Goal: Task Accomplishment & Management: Manage account settings

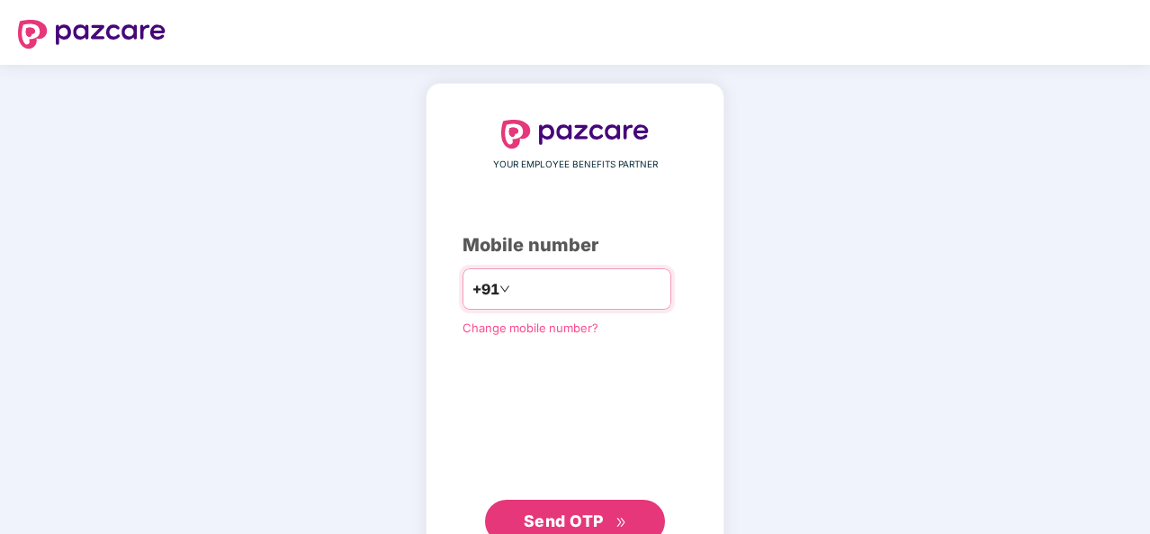
type input "**********"
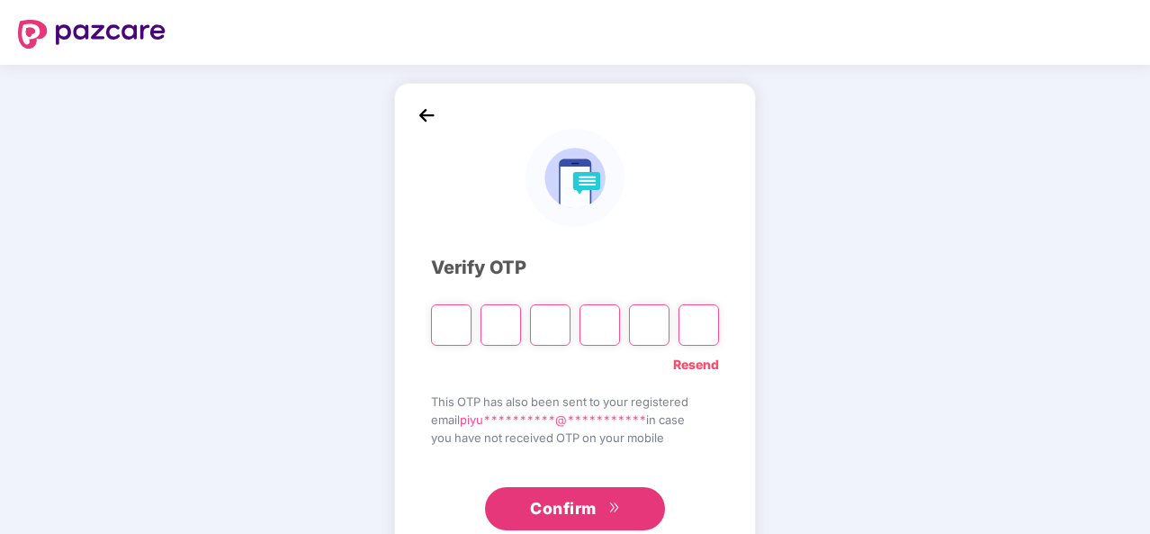
type input "*"
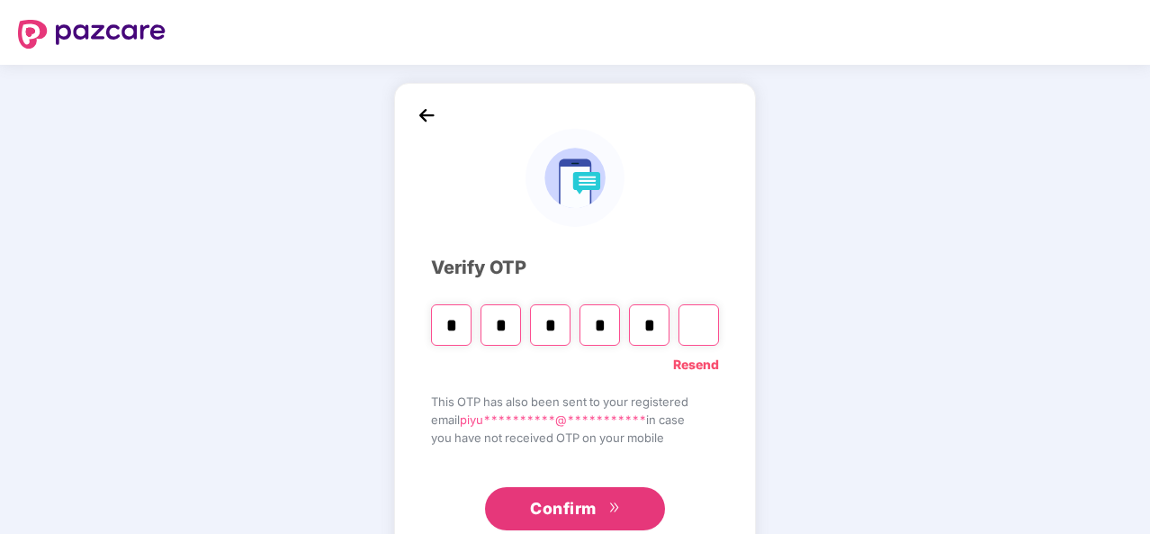
type input "*"
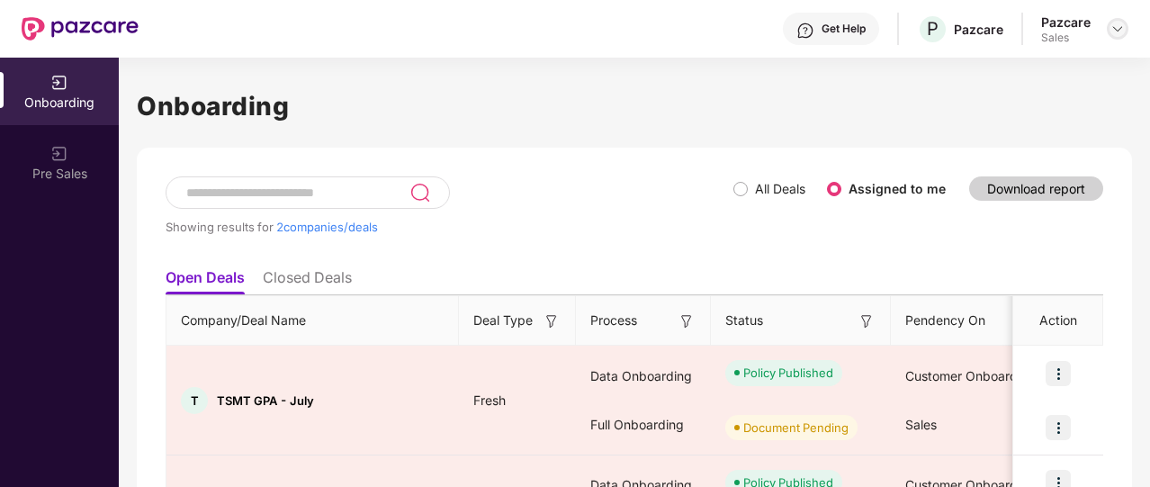
click at [1121, 28] on img at bounding box center [1118, 29] width 14 height 14
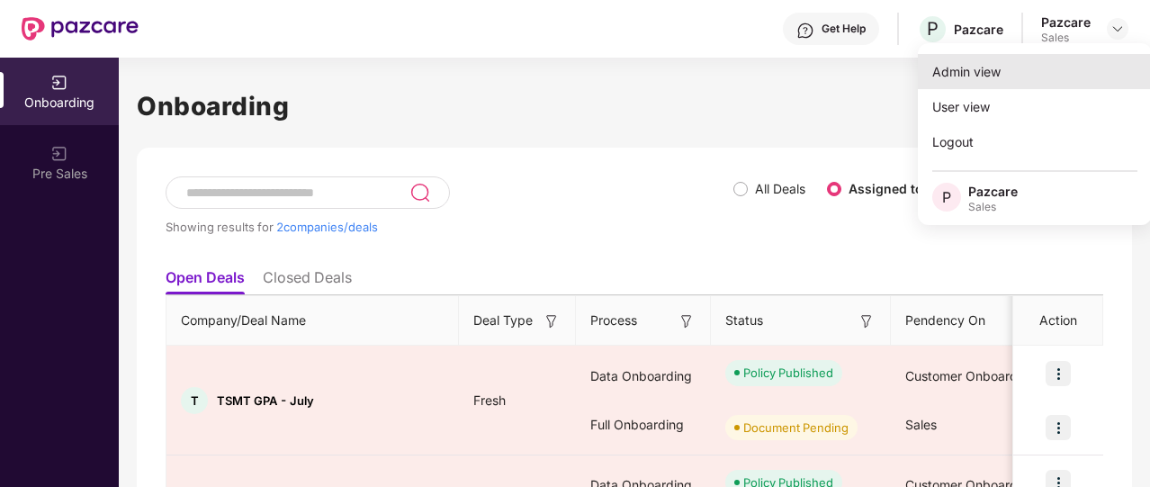
click at [1009, 66] on div "Admin view" at bounding box center [1035, 71] width 234 height 35
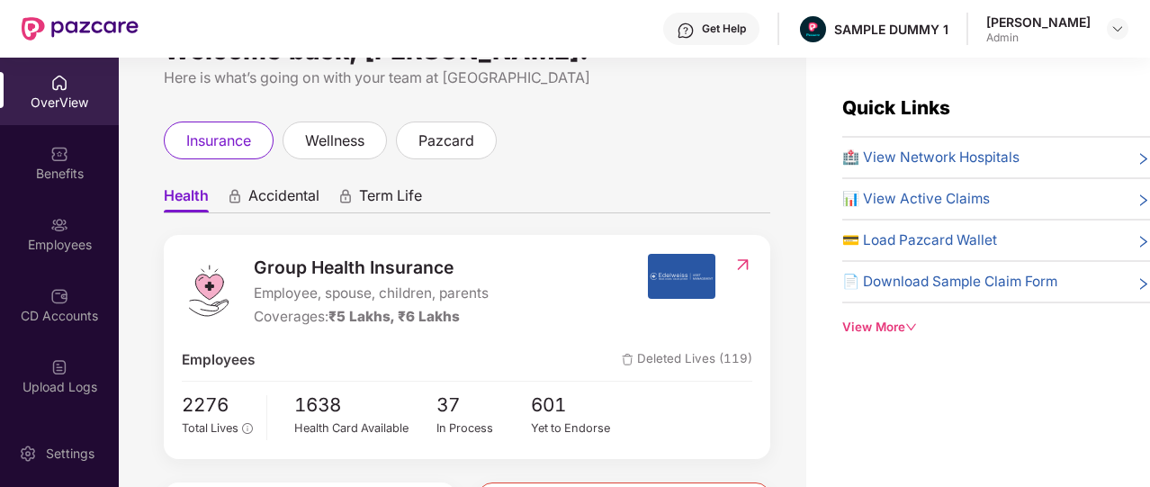
scroll to position [60, 0]
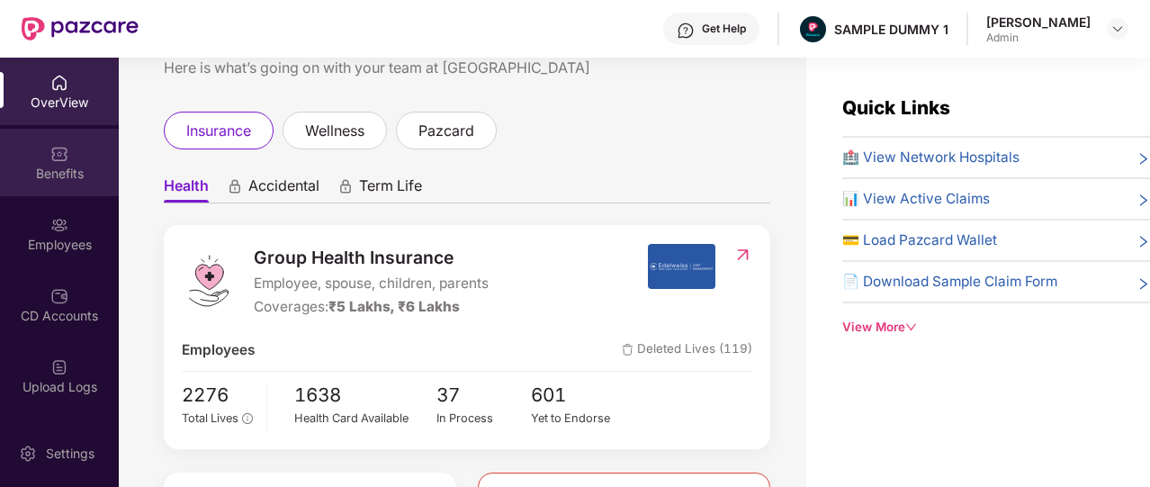
click at [59, 168] on div "Benefits" at bounding box center [59, 174] width 119 height 18
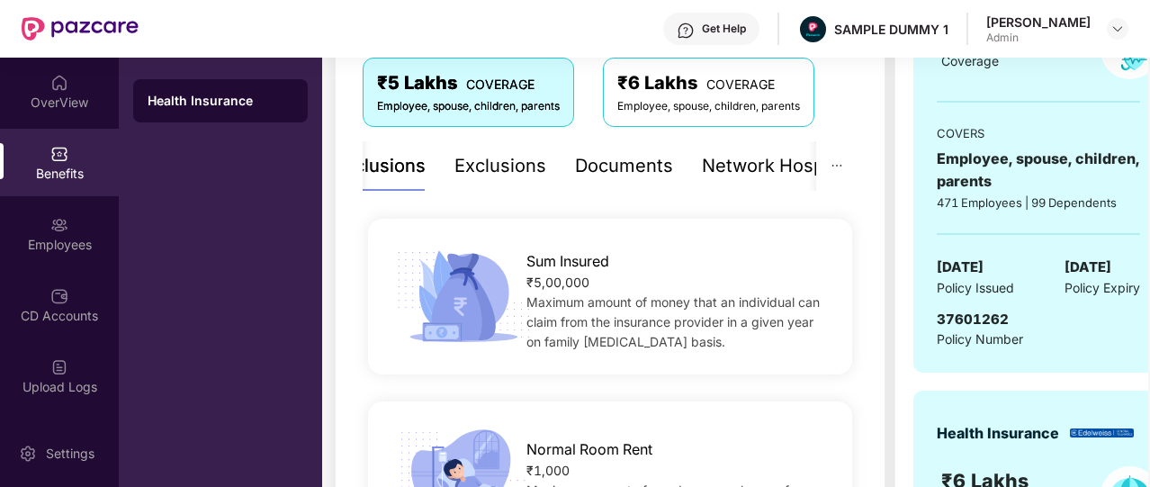
scroll to position [314, 0]
click at [598, 172] on div "Documents" at bounding box center [624, 165] width 98 height 28
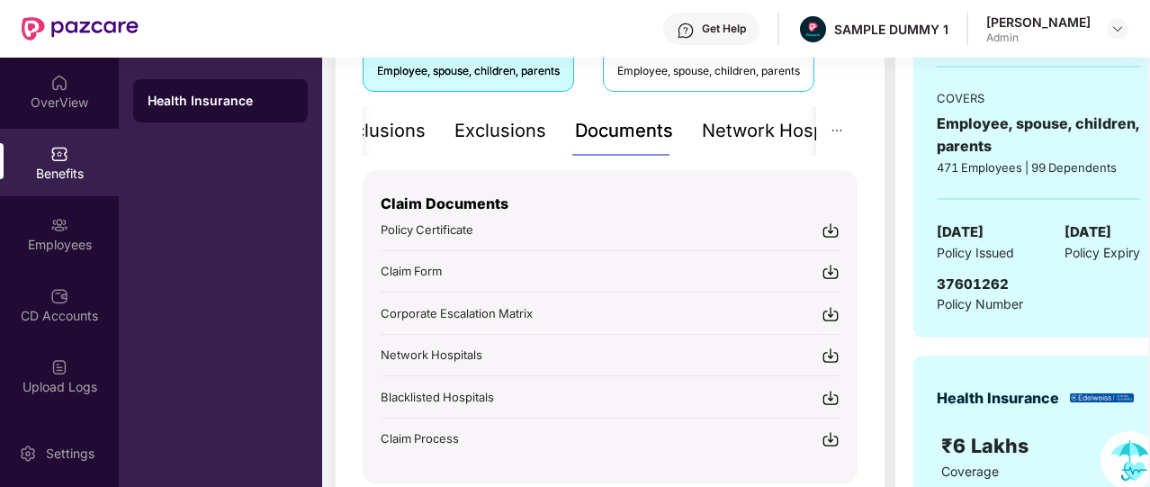
scroll to position [349, 0]
click at [768, 145] on div "Network Hospitals" at bounding box center [781, 130] width 158 height 50
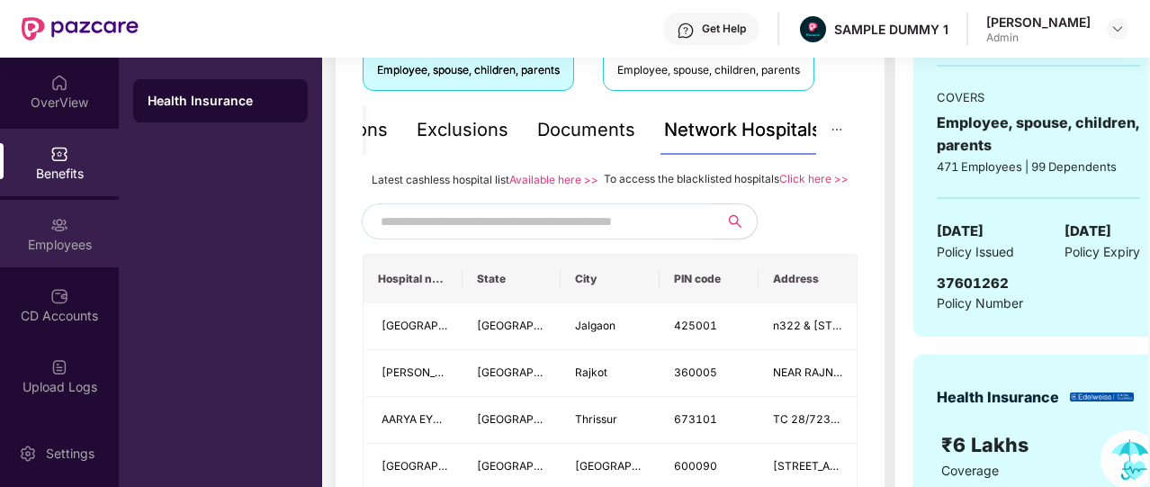
click at [50, 230] on img at bounding box center [59, 225] width 18 height 18
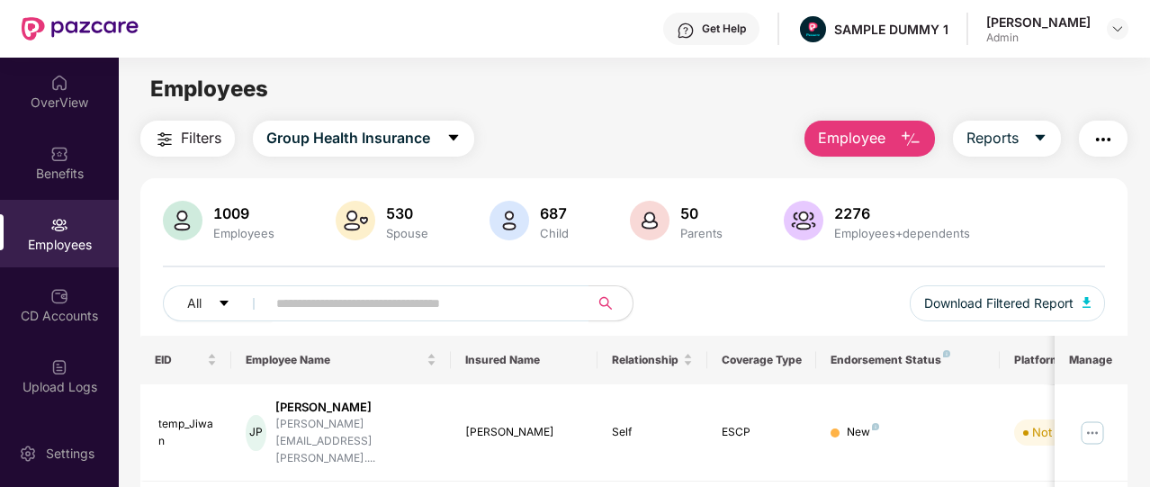
click at [906, 146] on img "button" at bounding box center [911, 140] width 22 height 22
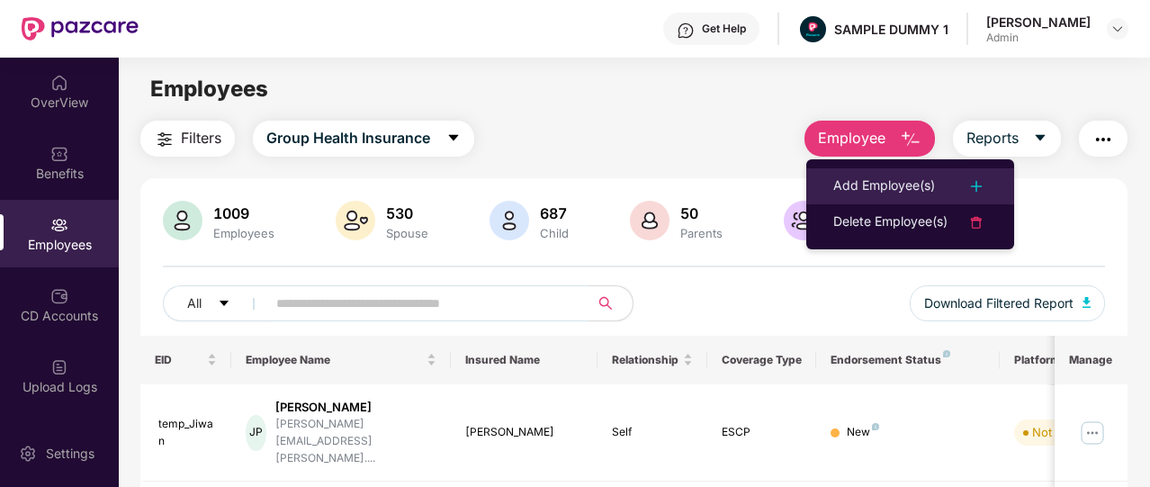
click at [895, 174] on li "Add Employee(s)" at bounding box center [910, 186] width 208 height 36
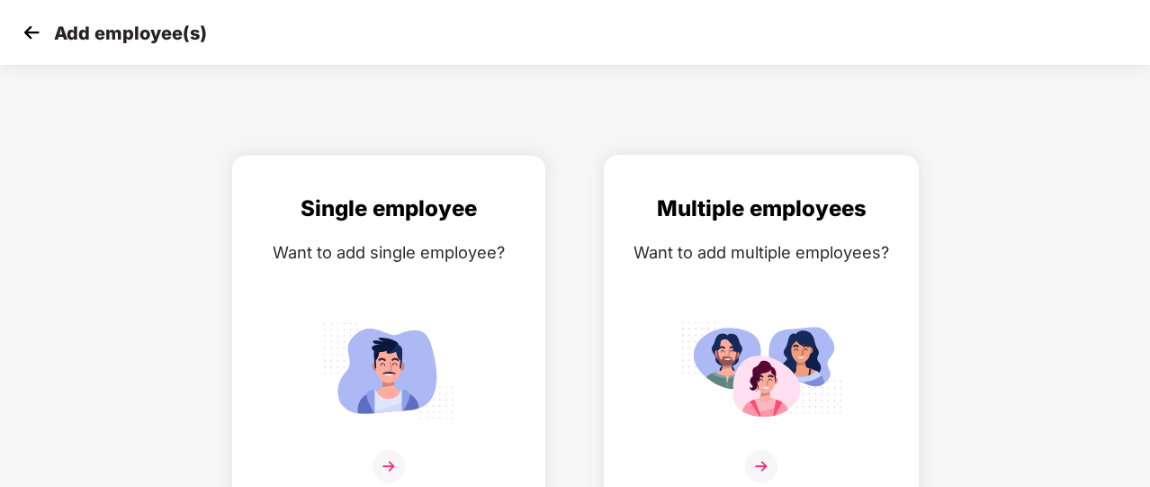
scroll to position [22, 0]
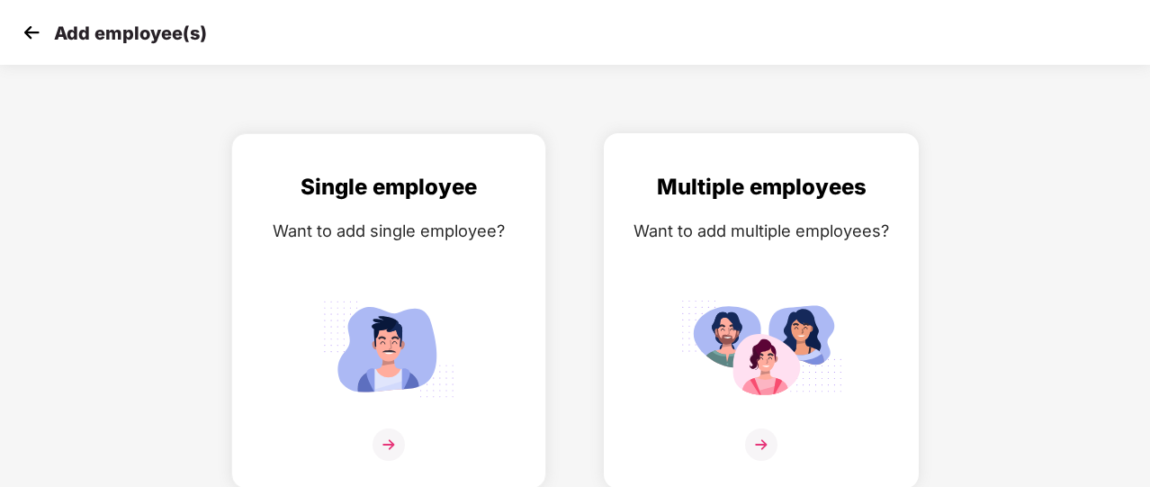
click at [675, 229] on div "Want to add multiple employees?" at bounding box center [761, 231] width 277 height 26
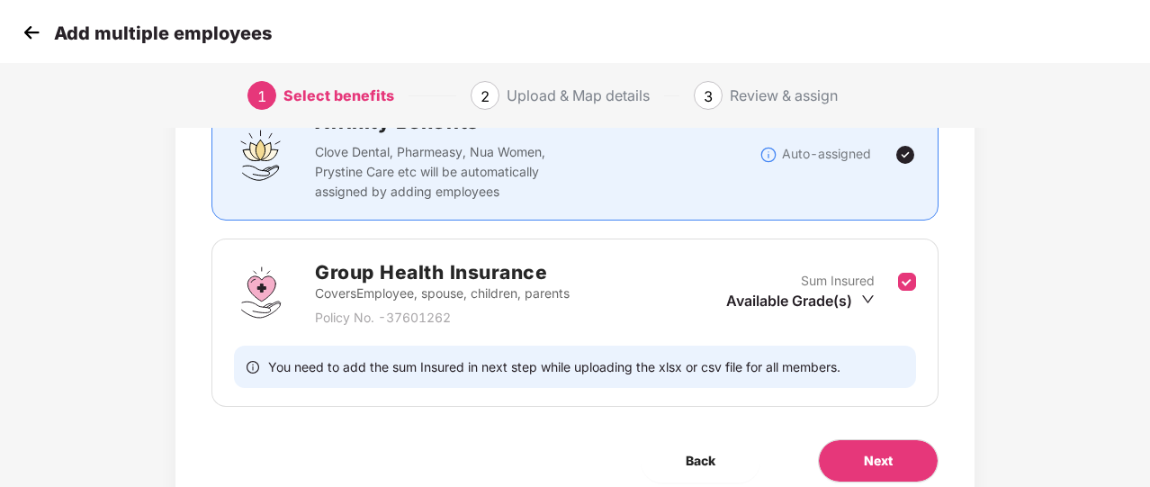
scroll to position [162, 0]
click at [873, 452] on span "Next" at bounding box center [878, 461] width 29 height 20
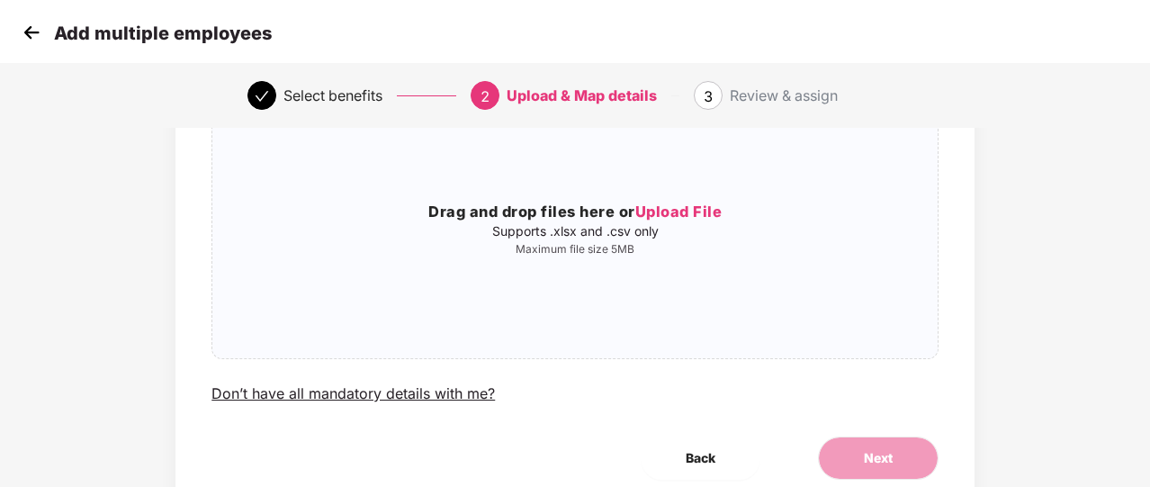
scroll to position [0, 0]
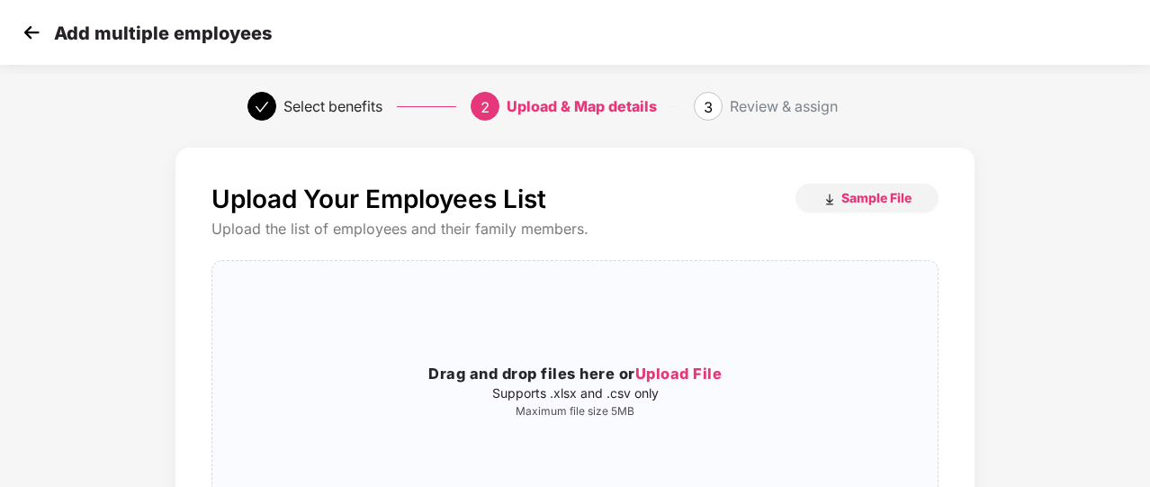
click at [35, 31] on img at bounding box center [31, 32] width 27 height 27
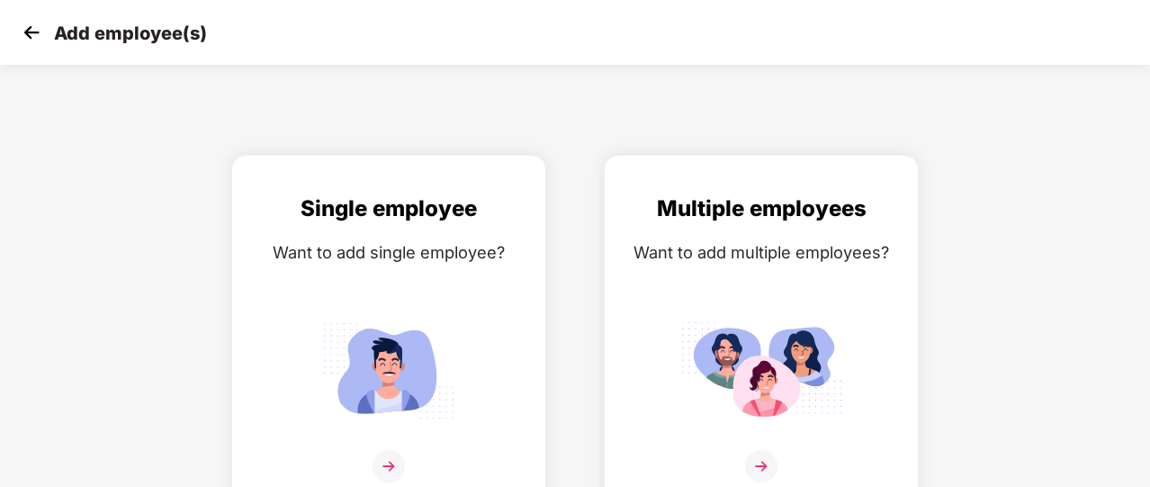
click at [35, 31] on img at bounding box center [31, 32] width 27 height 27
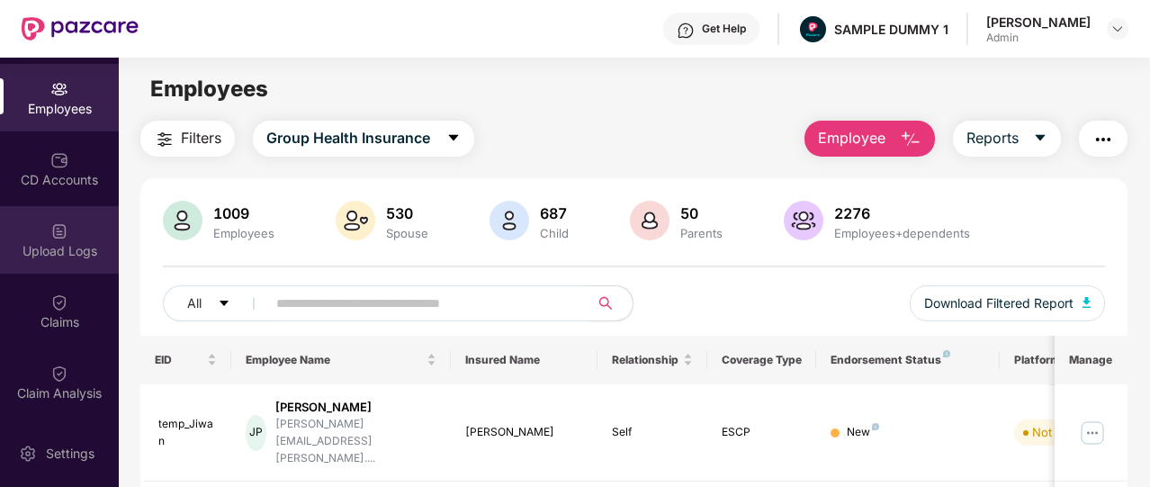
scroll to position [129, 0]
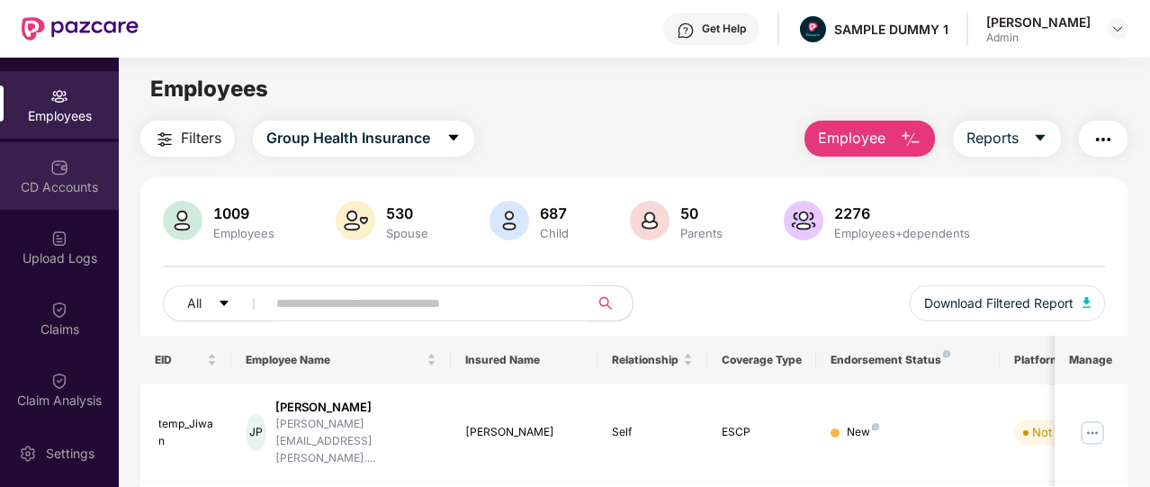
click at [77, 173] on div "CD Accounts" at bounding box center [59, 176] width 119 height 68
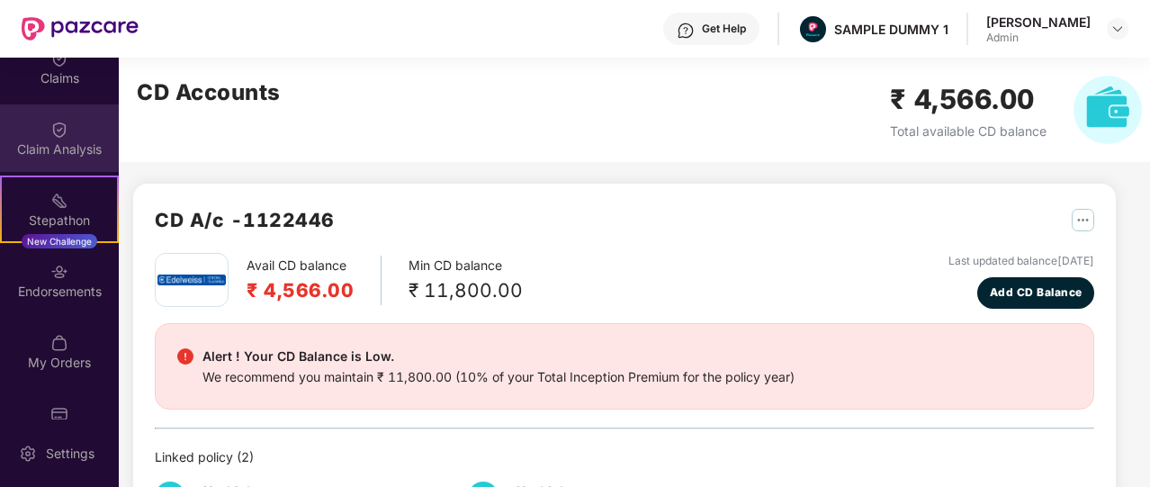
scroll to position [419, 0]
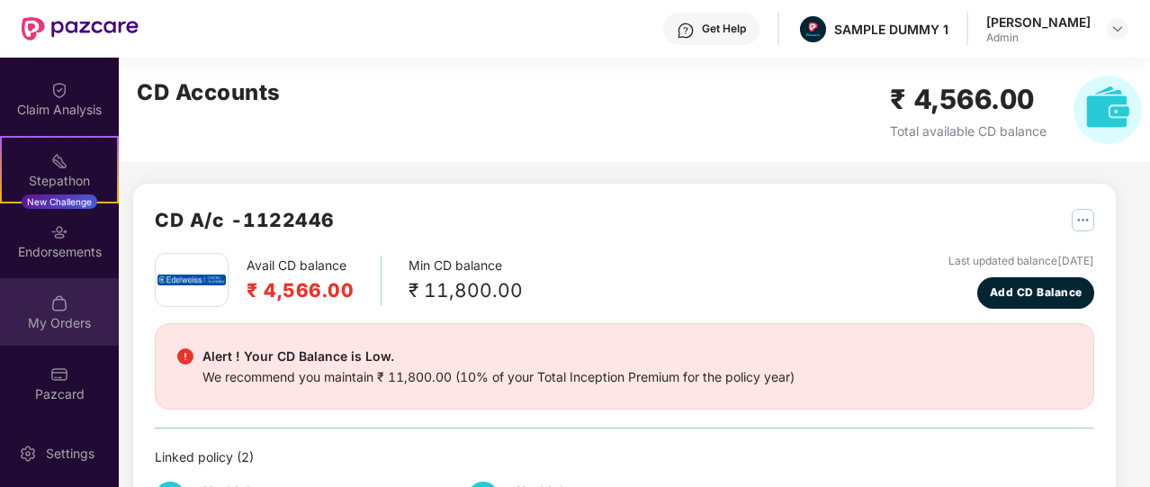
click at [55, 285] on div "My Orders" at bounding box center [59, 312] width 119 height 68
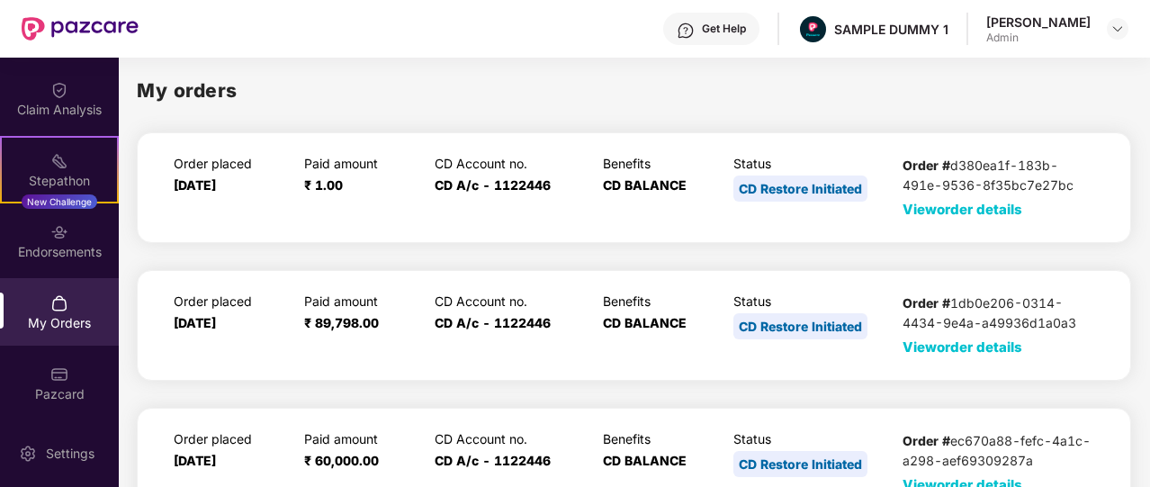
click at [996, 212] on span "View order details" at bounding box center [963, 209] width 120 height 17
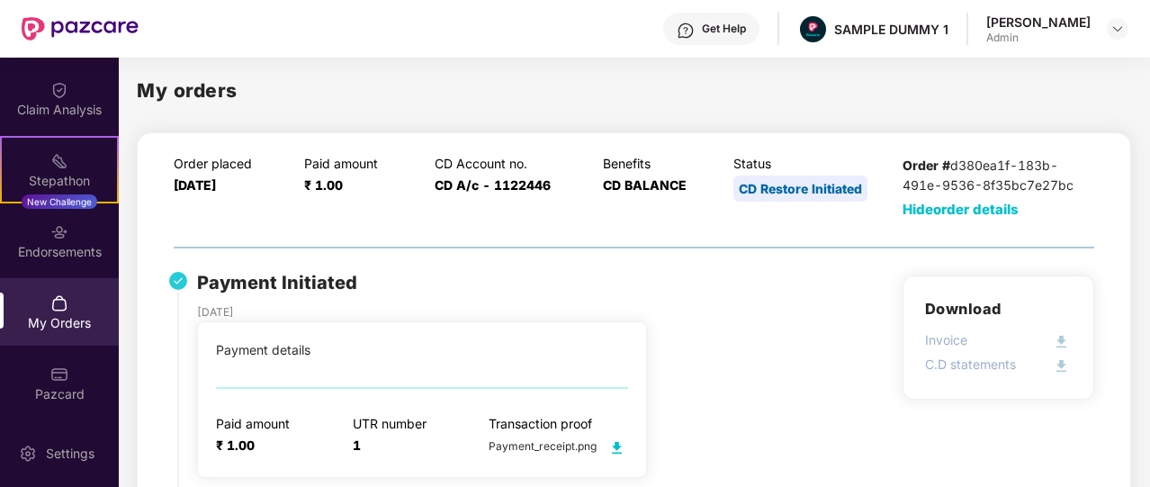
click at [959, 217] on span "Hide order details" at bounding box center [961, 209] width 116 height 17
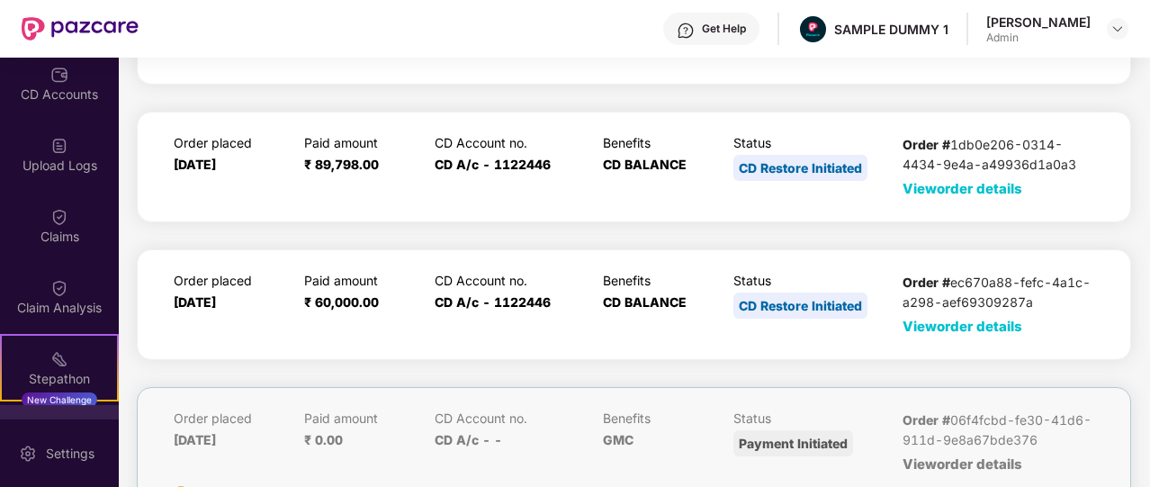
scroll to position [220, 0]
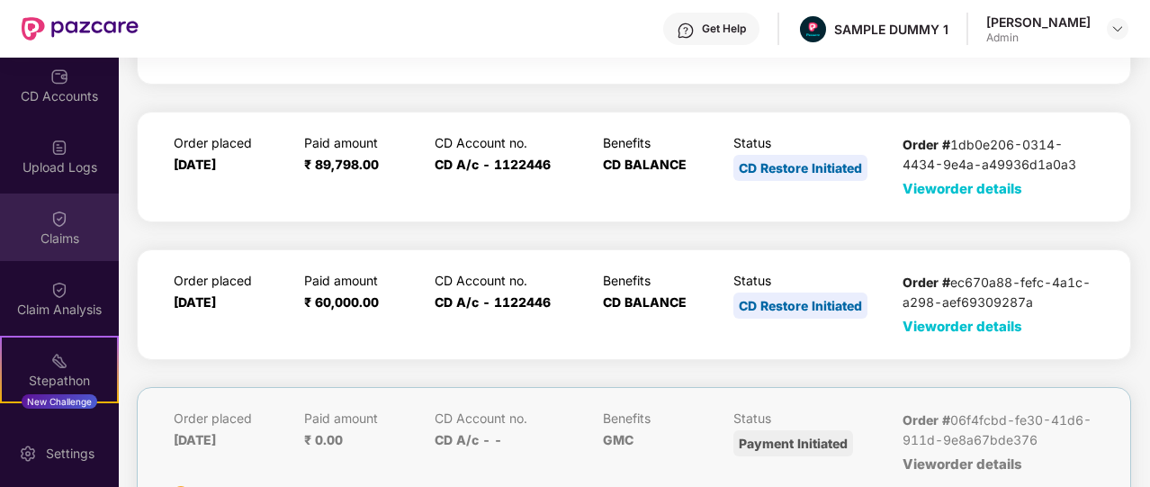
click at [68, 239] on div "Claims" at bounding box center [59, 239] width 119 height 18
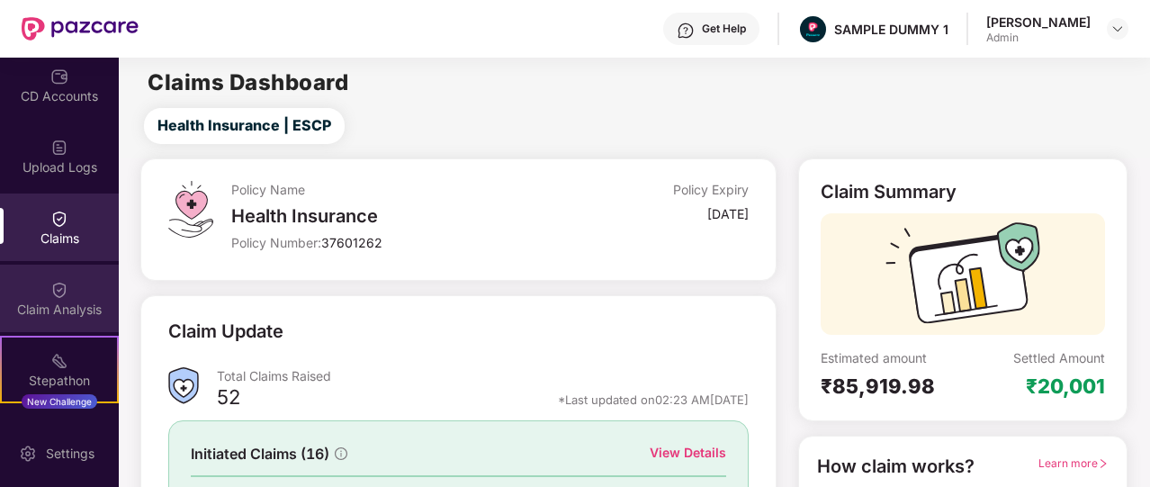
click at [65, 293] on img at bounding box center [59, 290] width 18 height 18
